Goal: Use online tool/utility: Utilize a website feature to perform a specific function

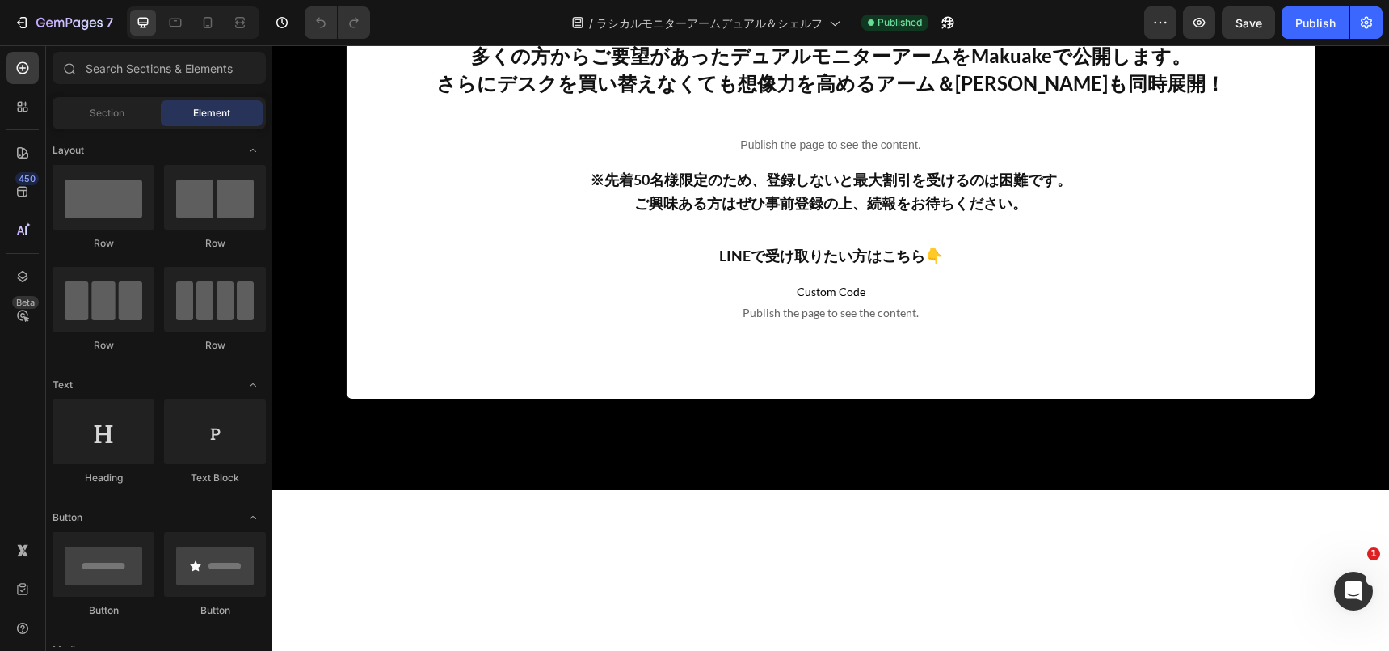
scroll to position [7684, 0]
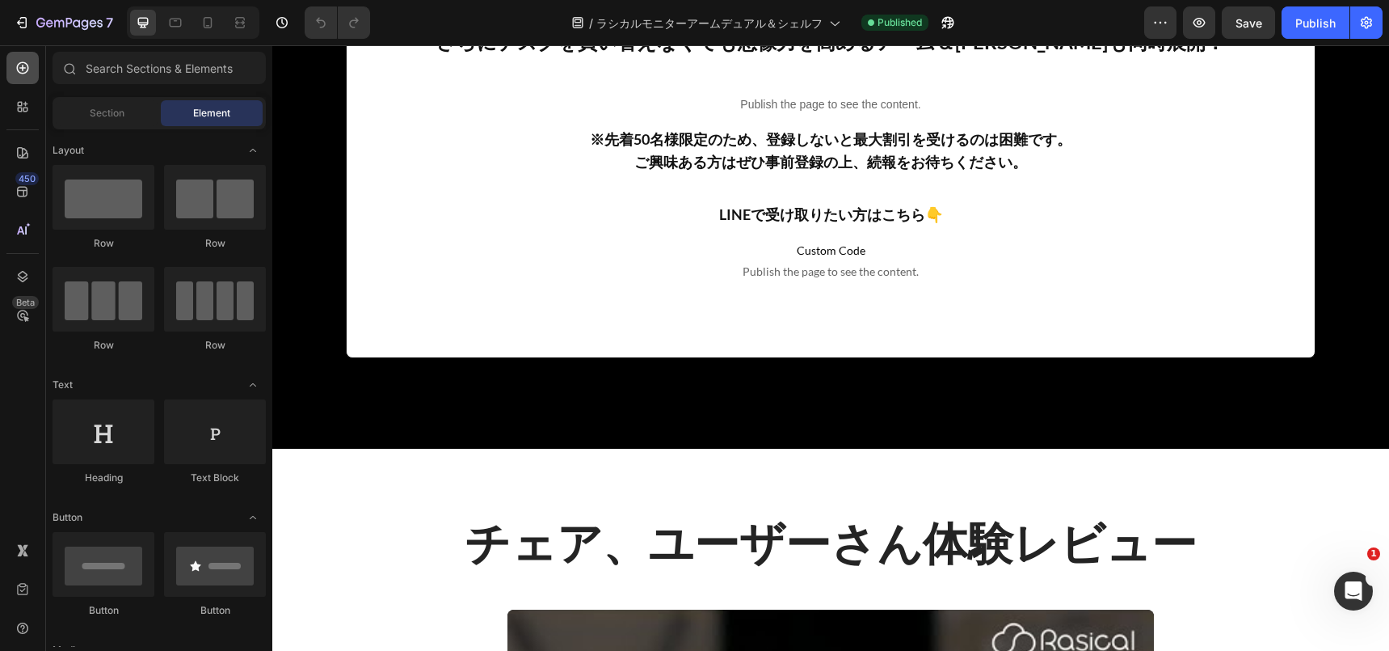
click at [19, 68] on icon at bounding box center [23, 68] width 12 height 12
click at [135, 59] on input "text" at bounding box center [159, 68] width 213 height 32
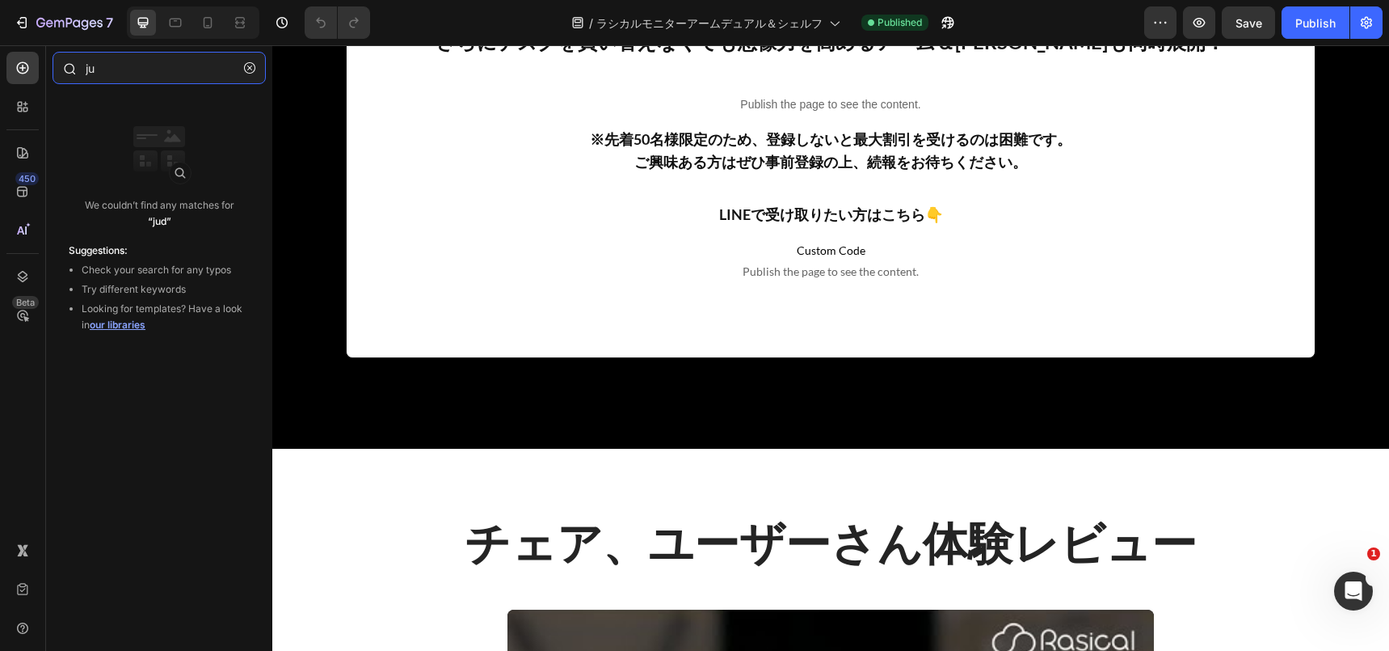
type input "j"
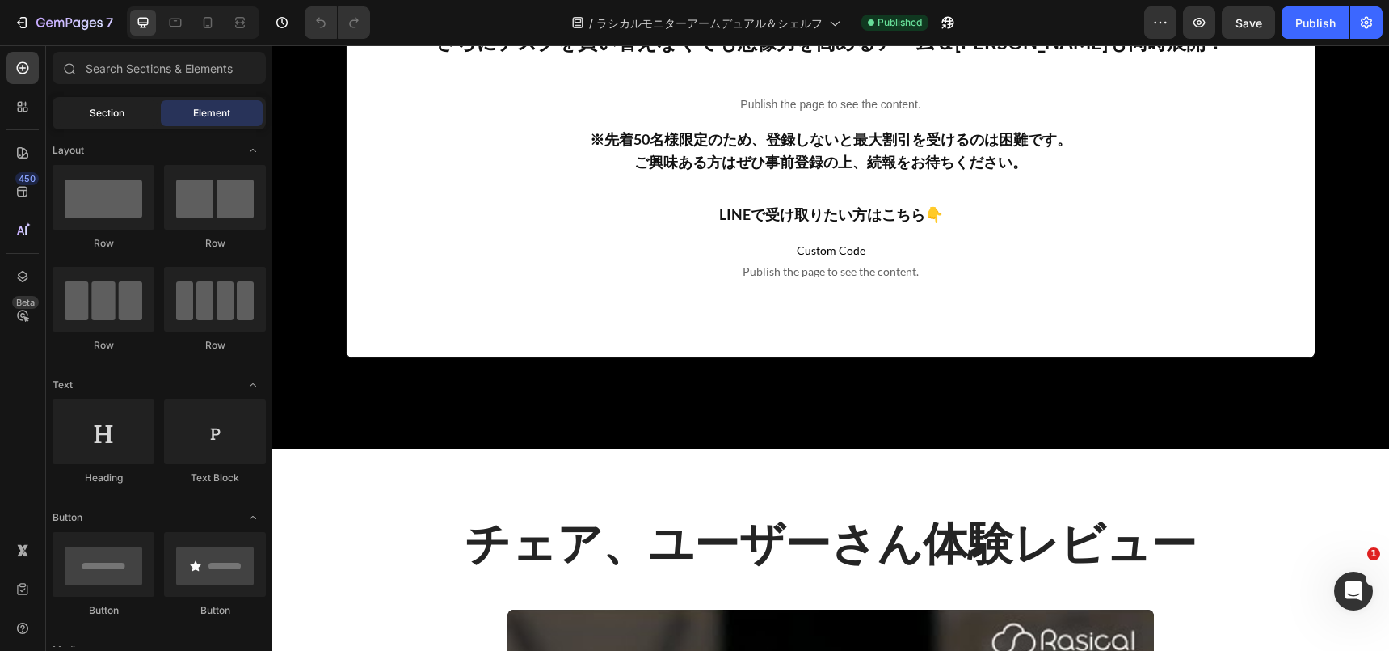
click at [123, 120] on div "Section" at bounding box center [107, 113] width 102 height 26
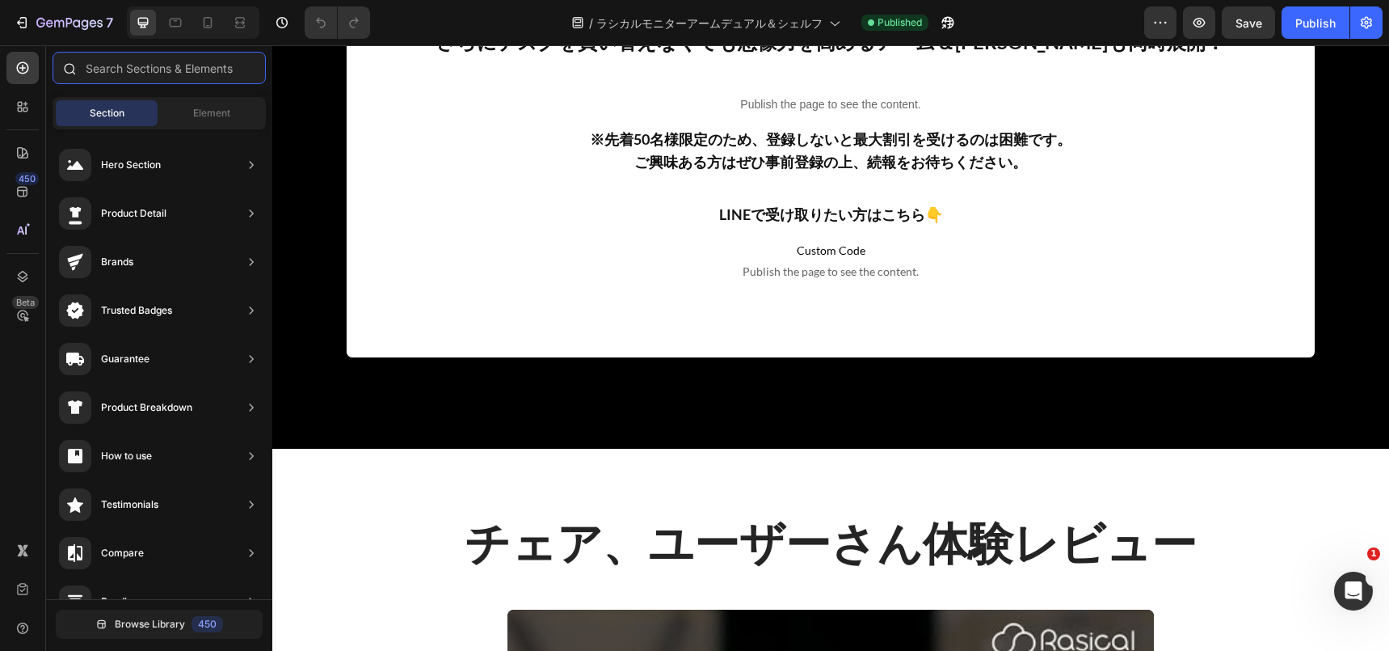
click at [138, 62] on input "text" at bounding box center [159, 68] width 213 height 32
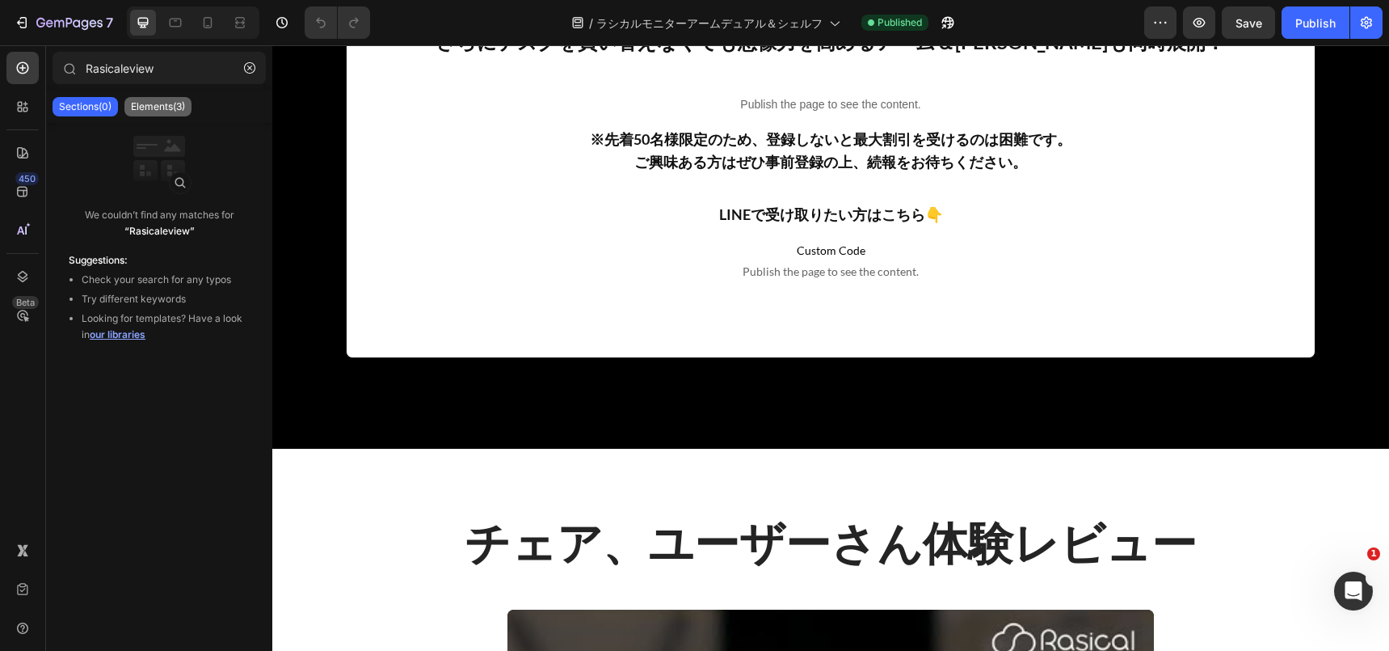
click at [169, 110] on p "Elements(3)" at bounding box center [158, 106] width 54 height 13
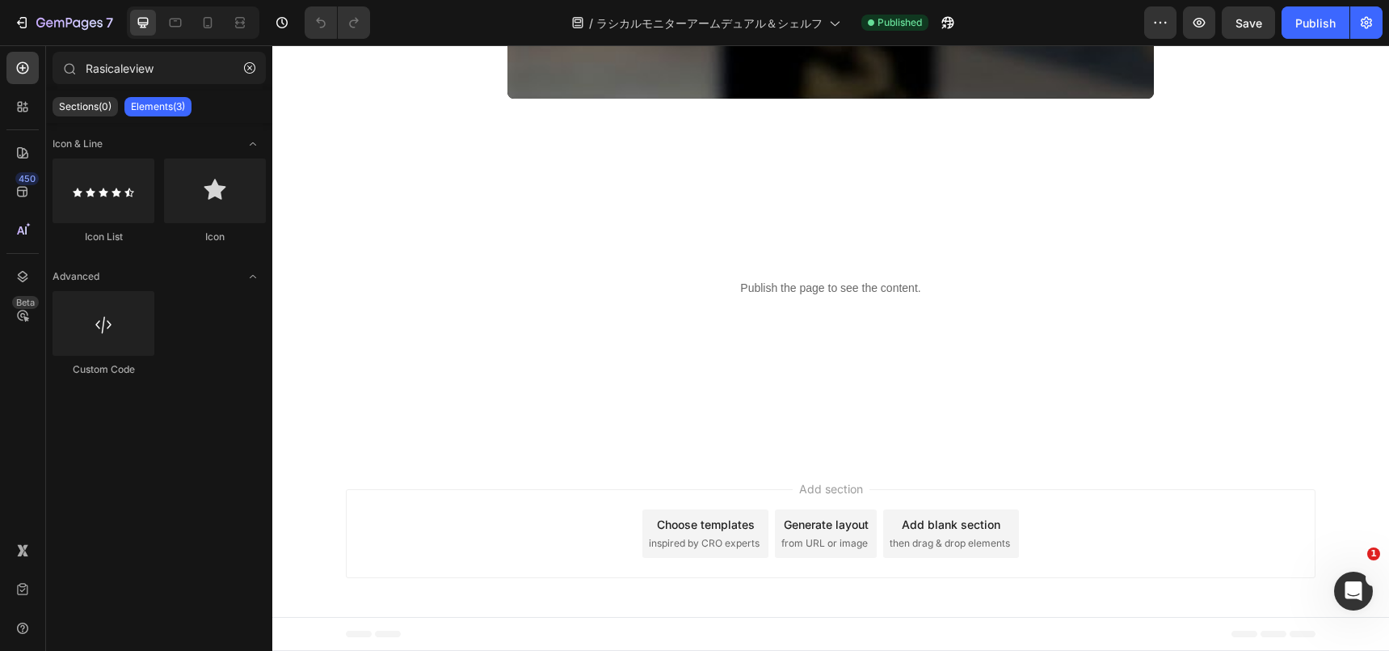
scroll to position [9678, 0]
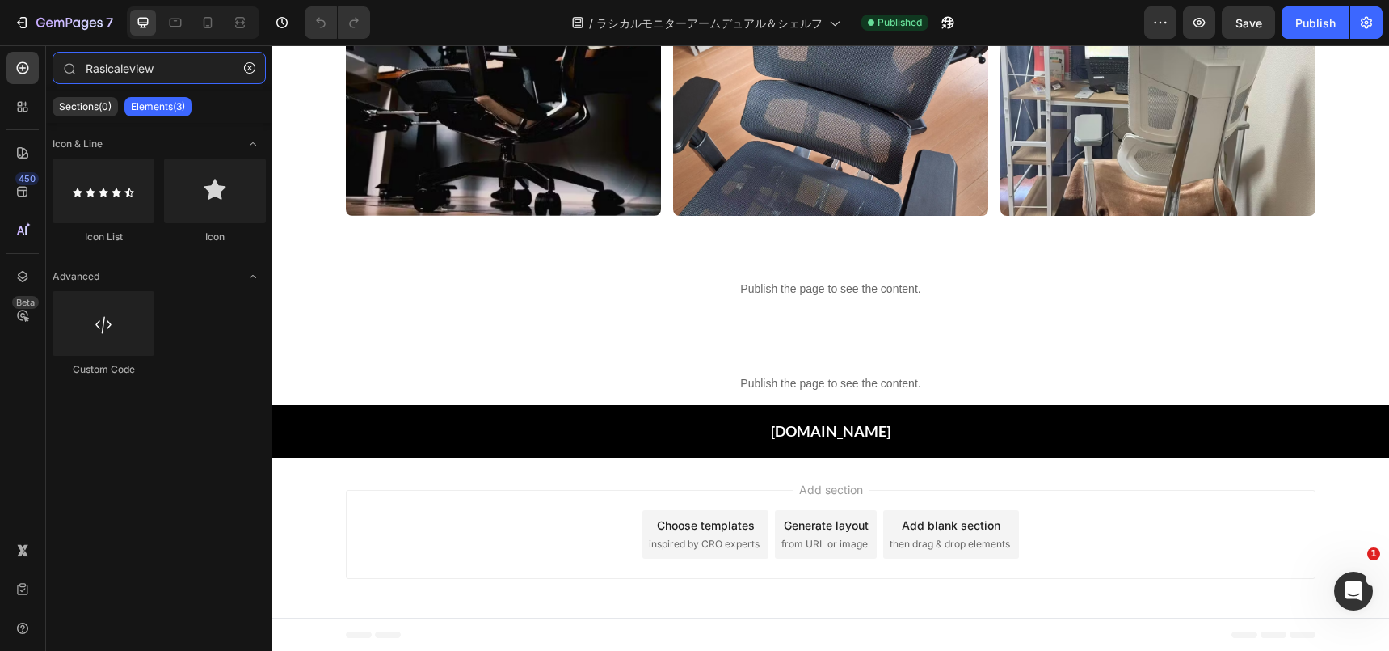
drag, startPoint x: 120, startPoint y: 68, endPoint x: -5, endPoint y: 74, distance: 125.4
click at [0, 74] on html "7 Version history / ラシカルモニターアームデュアル＆[PERSON_NAME] Published Preview Save Publis…" at bounding box center [694, 60] width 1389 height 121
type input "review"
click at [77, 109] on p "Sections(0)" at bounding box center [85, 106] width 53 height 13
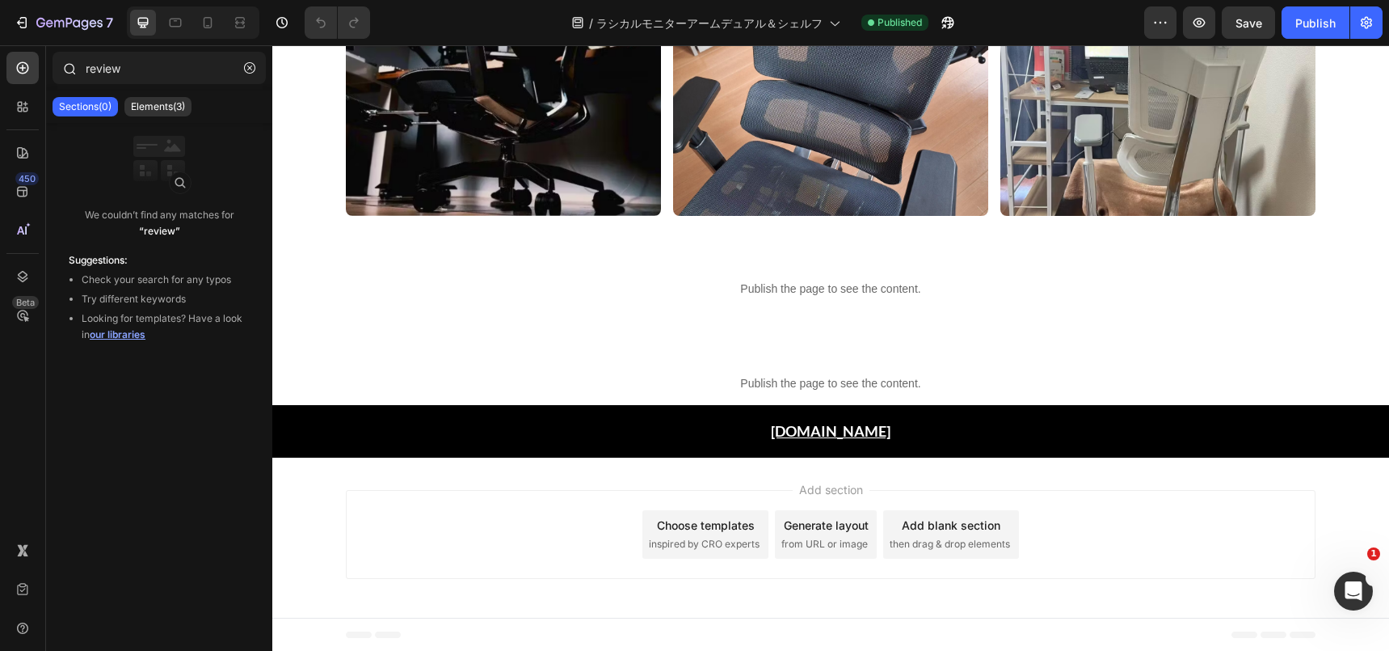
click at [154, 90] on div "review" at bounding box center [159, 71] width 226 height 39
click at [25, 116] on div at bounding box center [22, 107] width 32 height 32
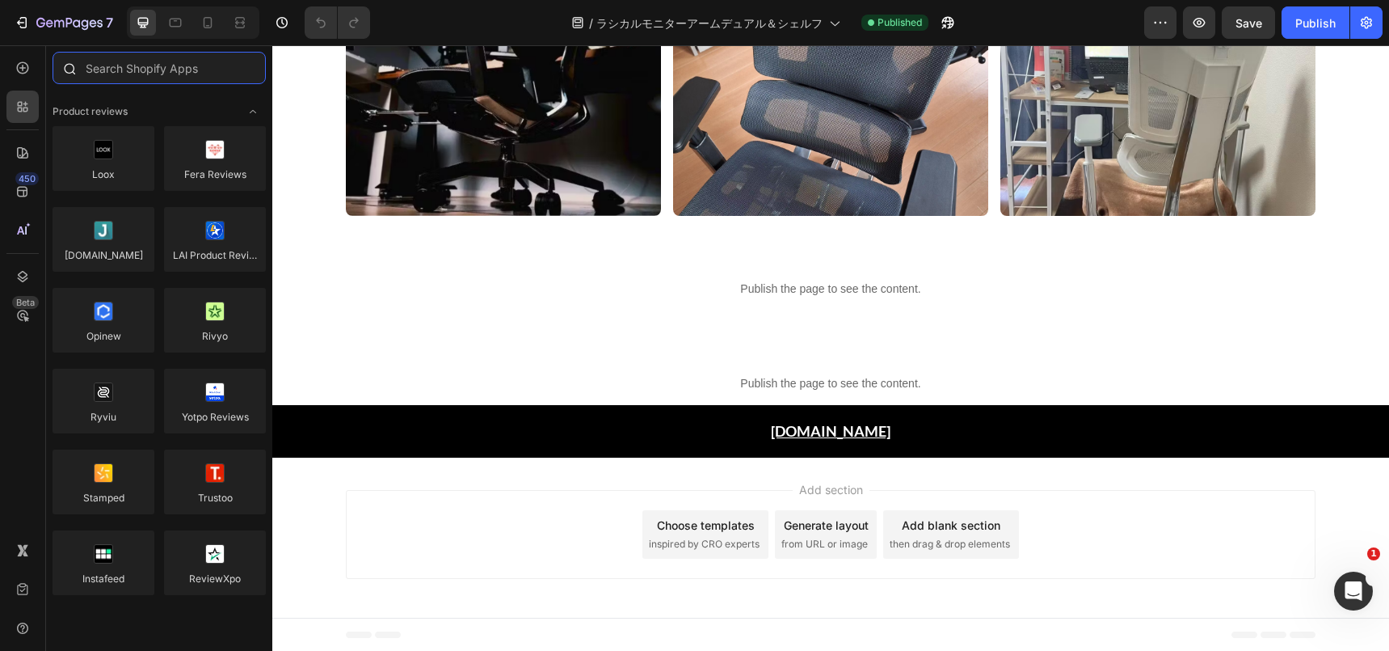
click at [147, 62] on input "text" at bounding box center [159, 68] width 213 height 32
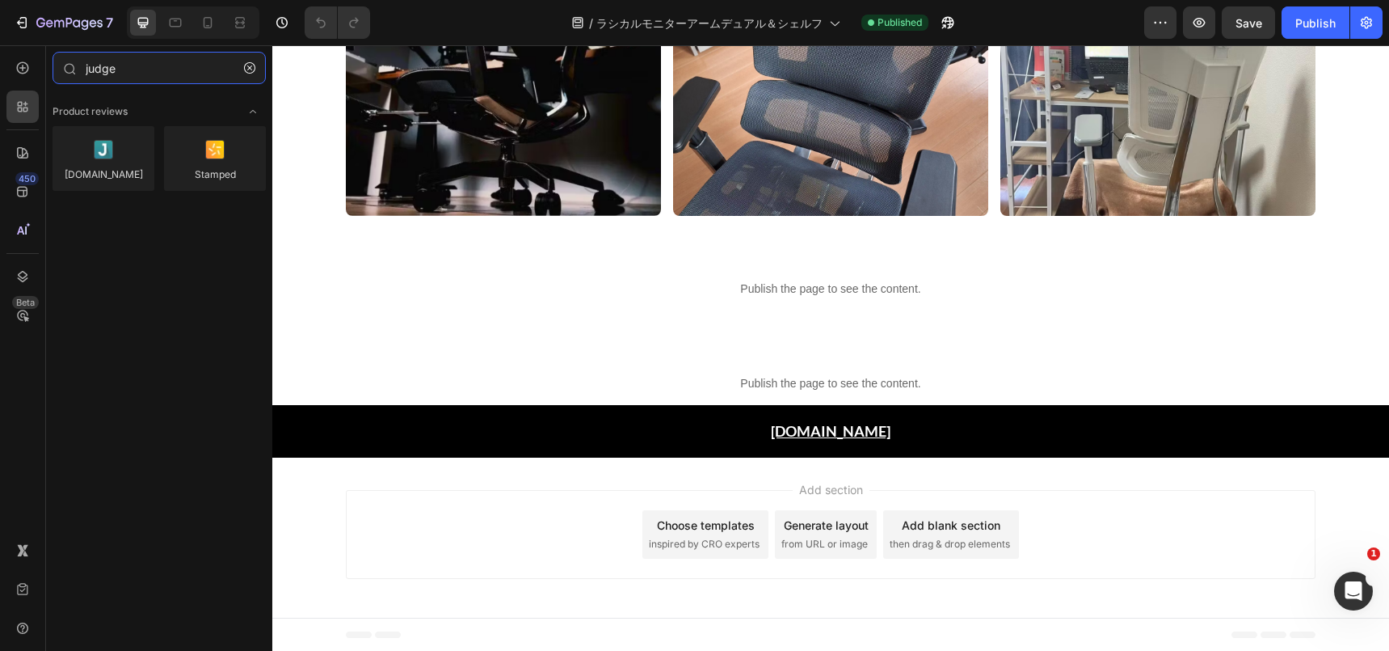
type input "judge"
drag, startPoint x: 86, startPoint y: 196, endPoint x: 158, endPoint y: 217, distance: 75.7
click at [161, 221] on div "Product reviews [DOMAIN_NAME] Stamped" at bounding box center [159, 158] width 226 height 134
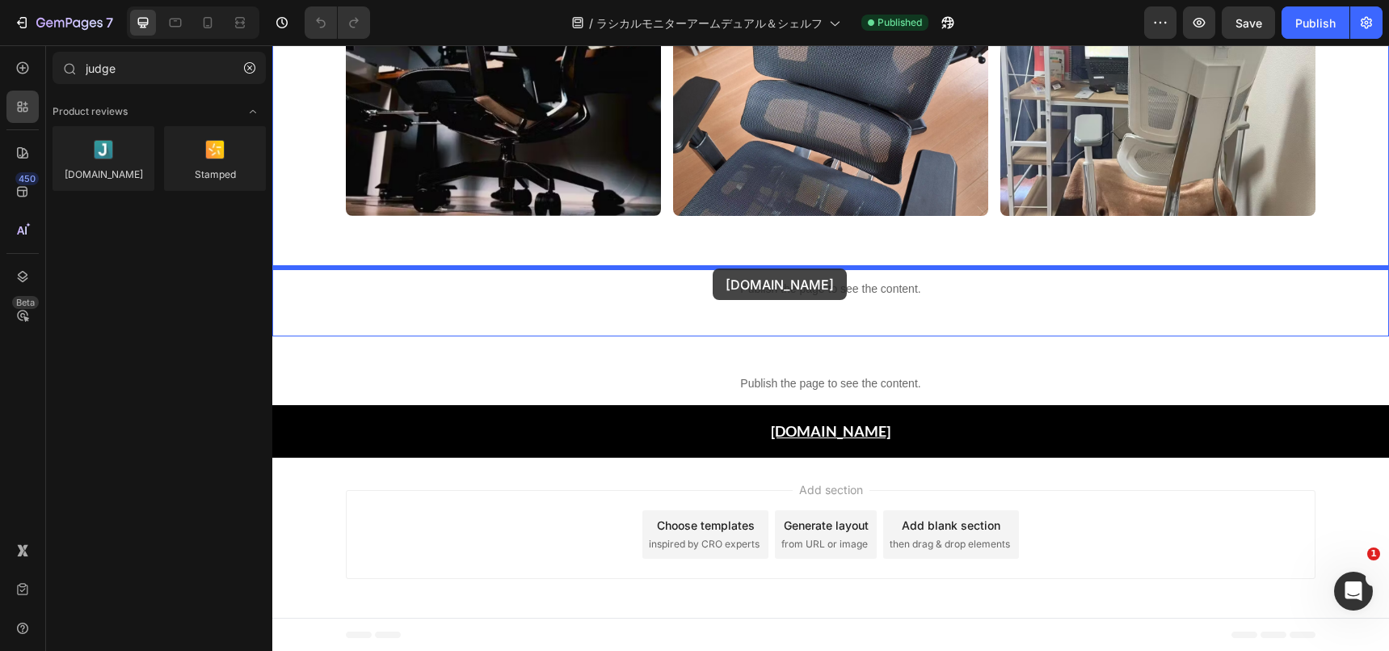
drag, startPoint x: 347, startPoint y: 196, endPoint x: 713, endPoint y: 268, distance: 373.2
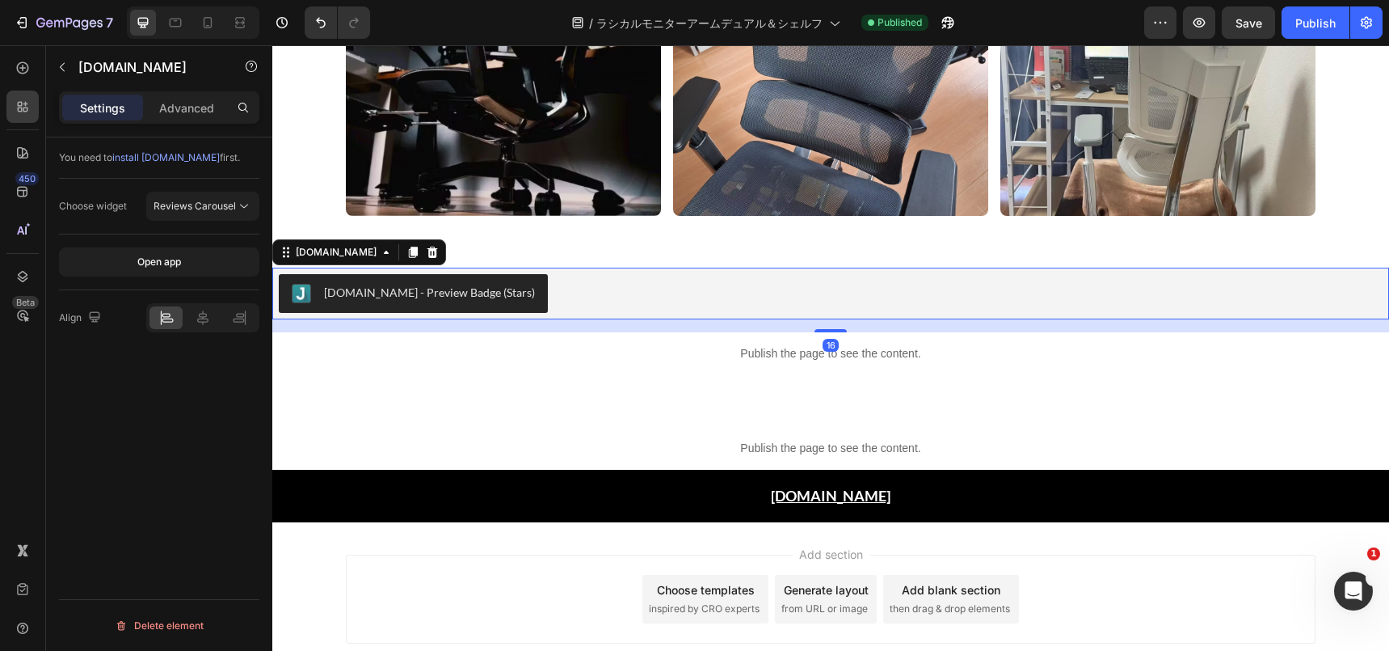
click at [500, 303] on div "[DOMAIN_NAME] - Preview Badge (Stars)" at bounding box center [831, 293] width 1104 height 39
click at [220, 213] on div "Reviews Carousel" at bounding box center [203, 206] width 99 height 16
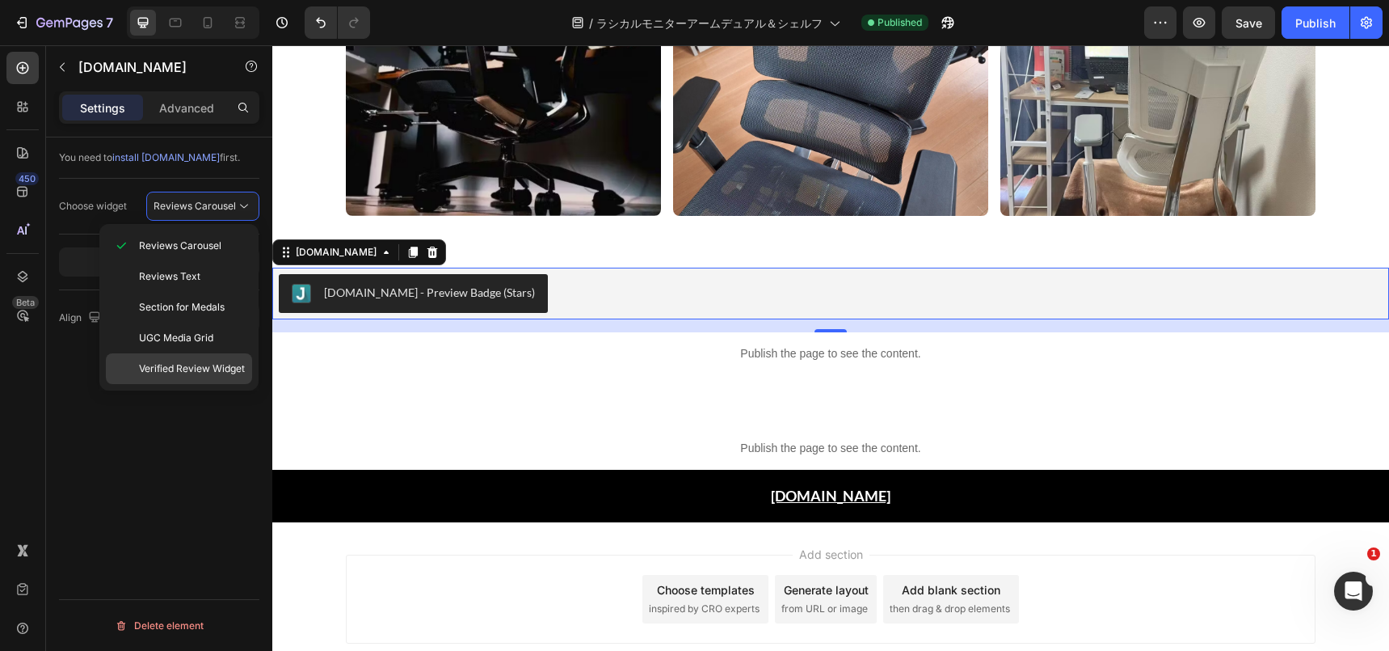
click at [205, 364] on span "Verified Review Widget" at bounding box center [192, 368] width 106 height 15
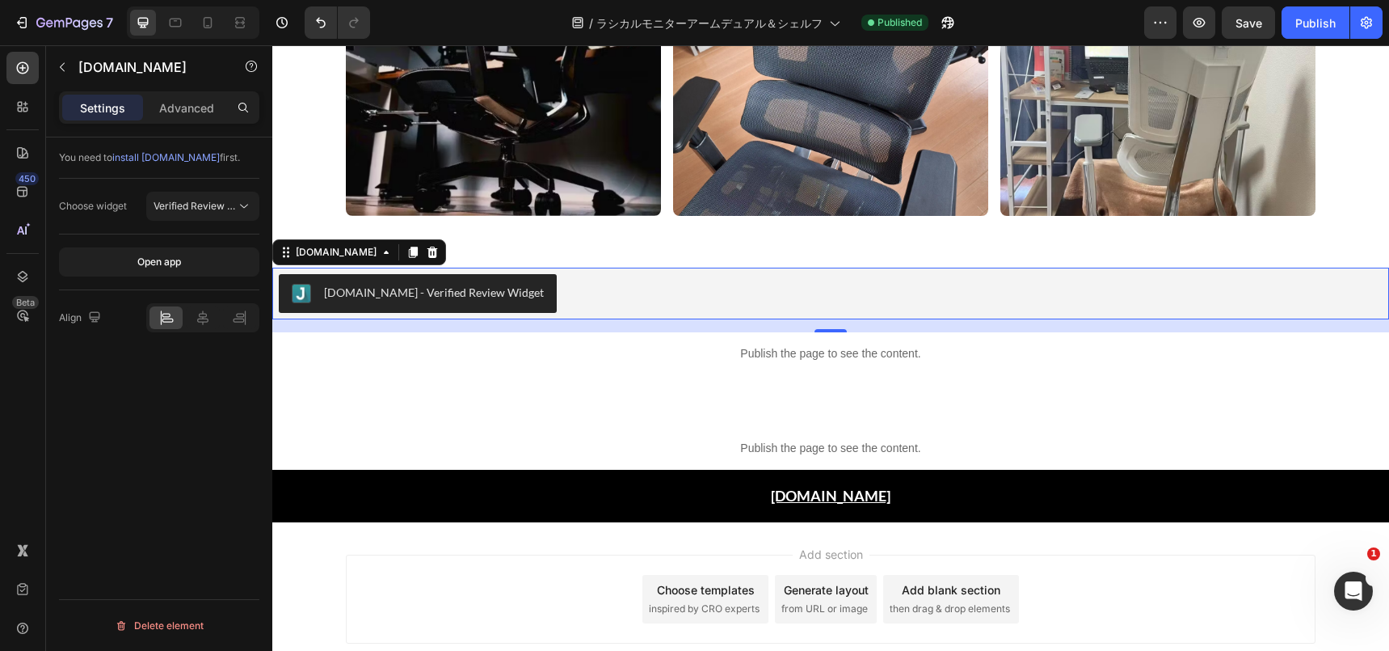
drag, startPoint x: 159, startPoint y: 268, endPoint x: 150, endPoint y: 187, distance: 82.2
click at [150, 188] on div "You need to install [DOMAIN_NAME] first. Choose widget Verified Review Widget O…" at bounding box center [159, 241] width 200 height 208
click at [176, 105] on p "Advanced" at bounding box center [186, 107] width 55 height 17
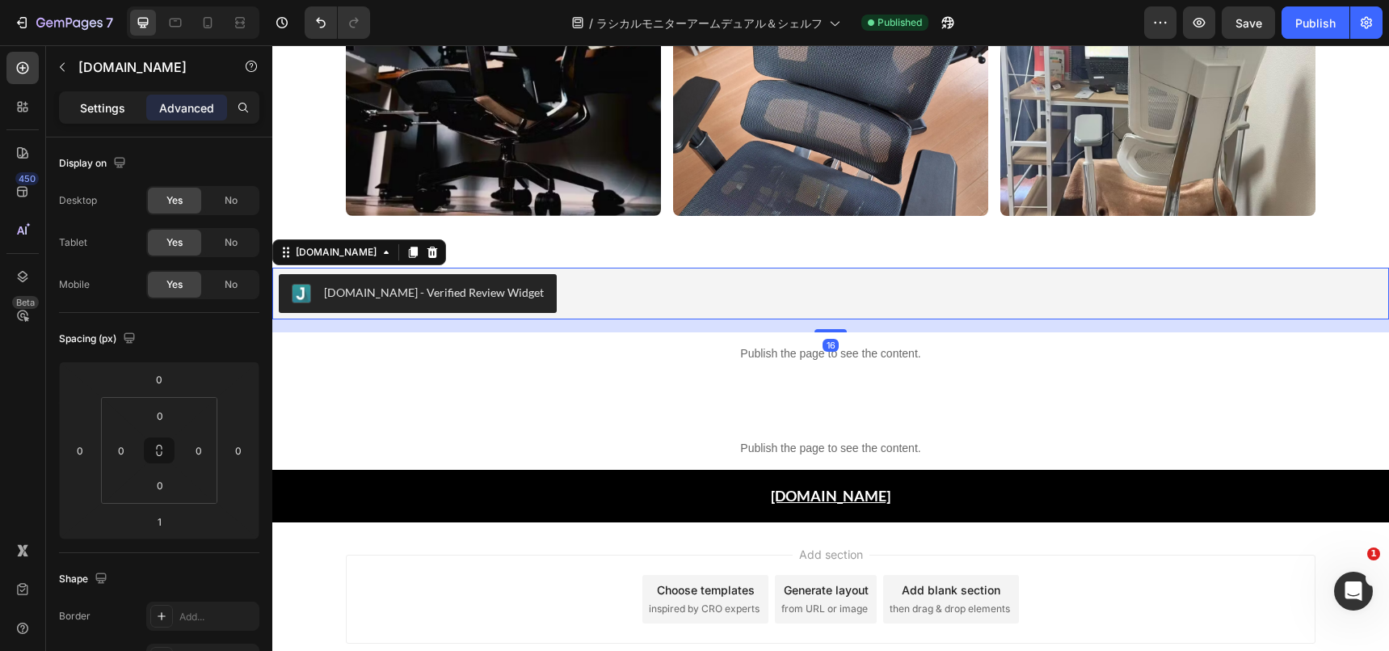
click at [122, 104] on p "Settings" at bounding box center [102, 107] width 45 height 17
